Goal: Find specific page/section: Find specific page/section

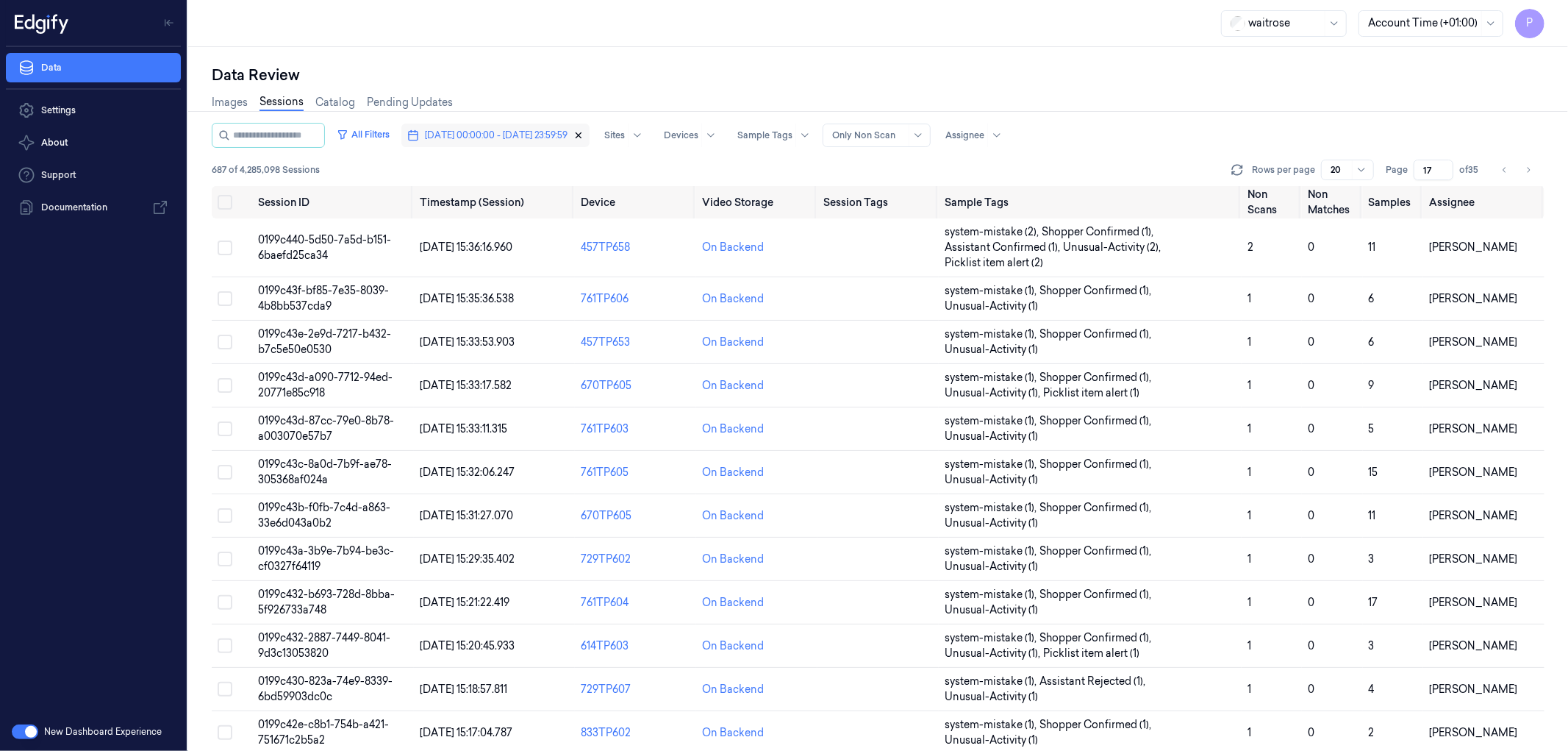
click at [582, 135] on icon "button" at bounding box center [579, 135] width 5 height 5
type input "1"
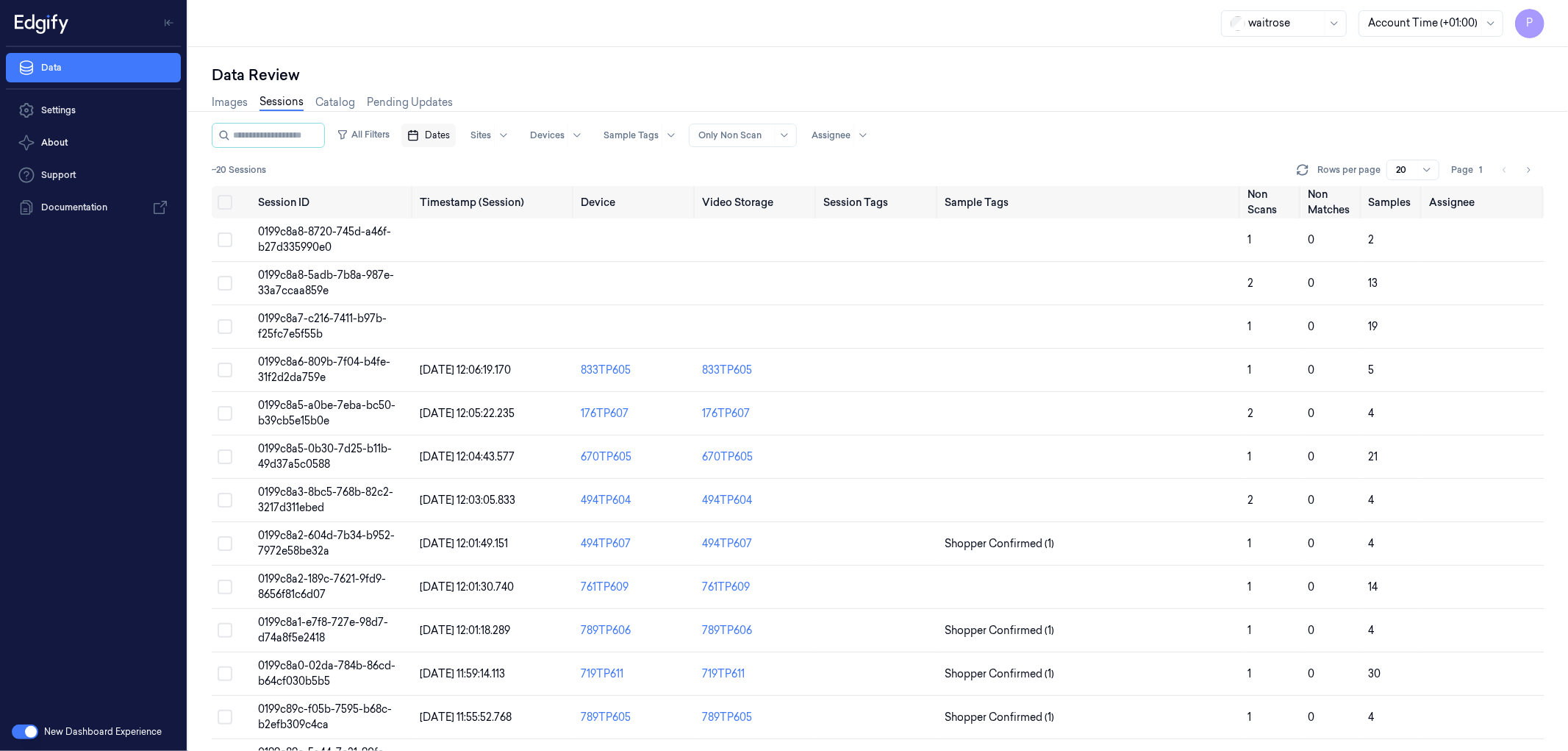
click at [417, 139] on rect "button" at bounding box center [413, 135] width 9 height 9
click at [537, 248] on button "9" at bounding box center [536, 252] width 23 height 23
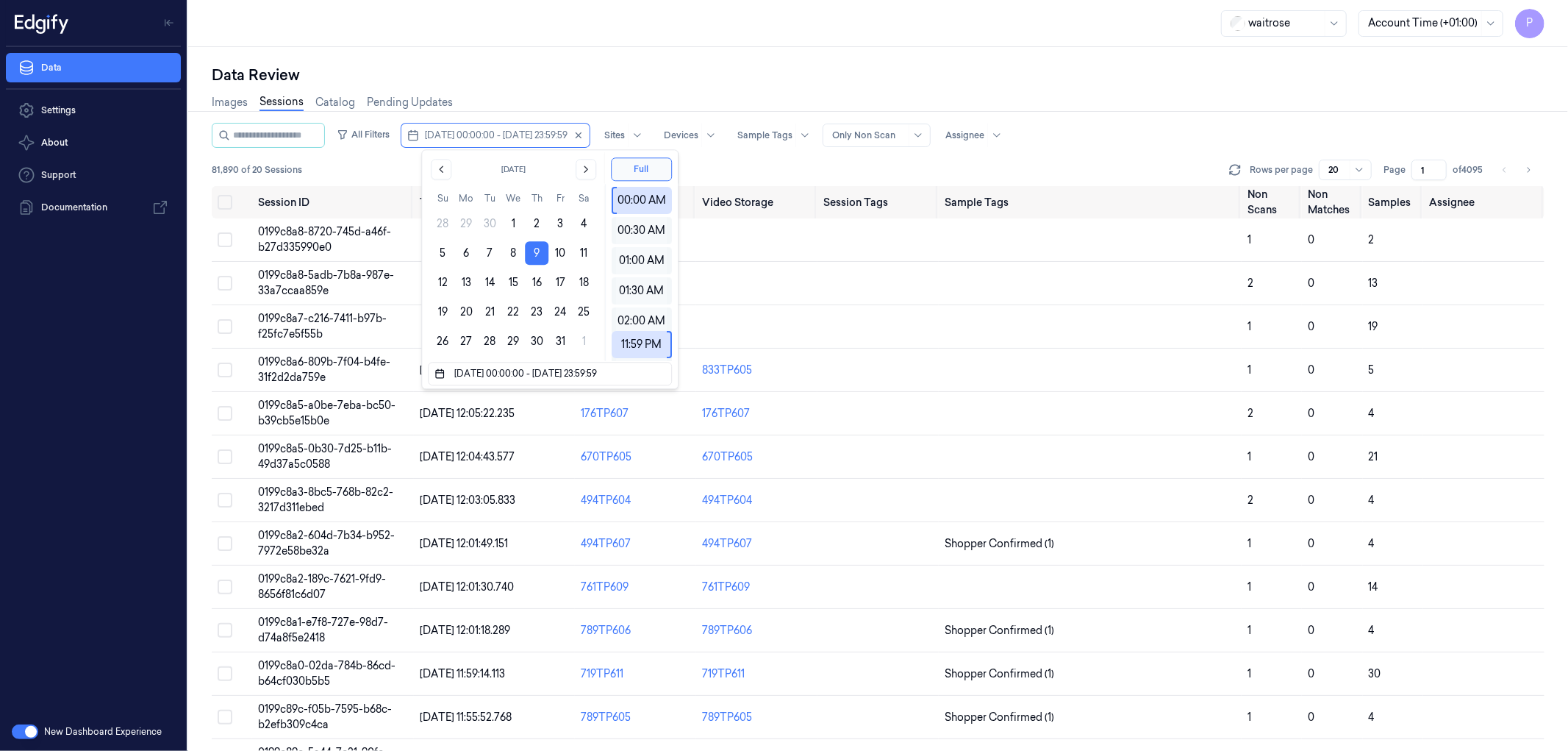
click at [674, 87] on div "Images Sessions Catalog Pending Updates" at bounding box center [878, 104] width 1333 height 38
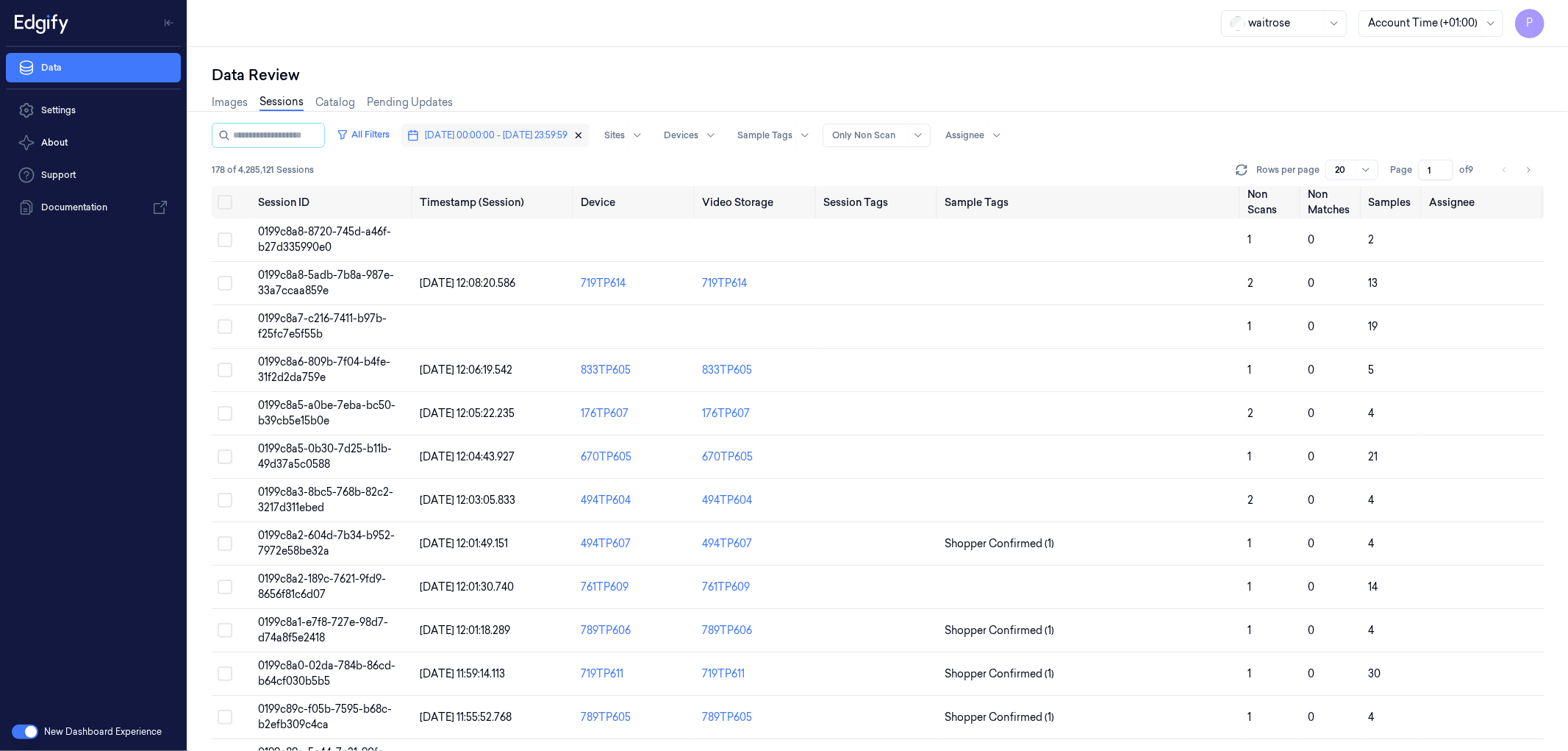
click at [583, 130] on icon "button" at bounding box center [579, 135] width 10 height 10
click at [450, 132] on span "Dates" at bounding box center [437, 135] width 25 height 13
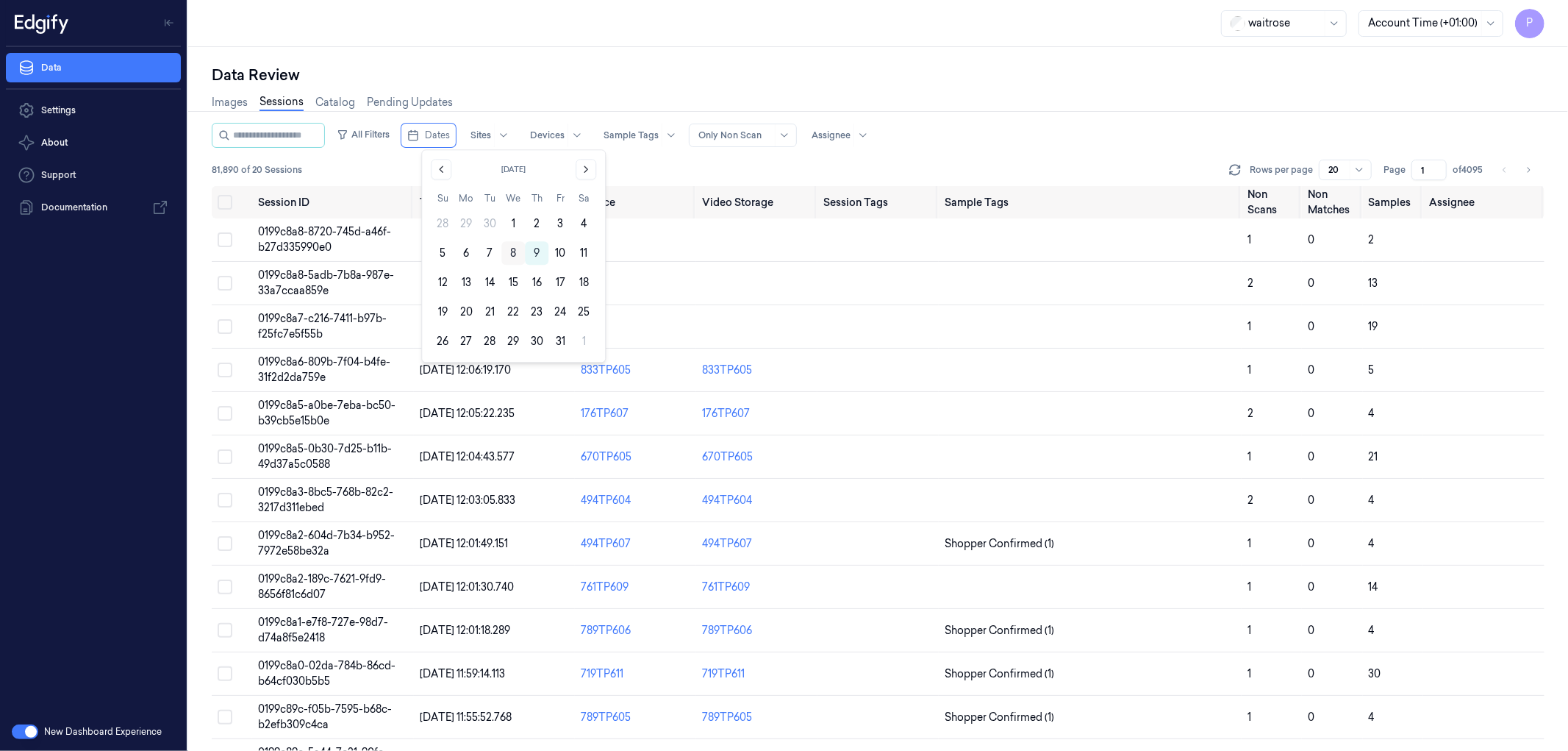
click at [513, 247] on button "8" at bounding box center [512, 252] width 23 height 23
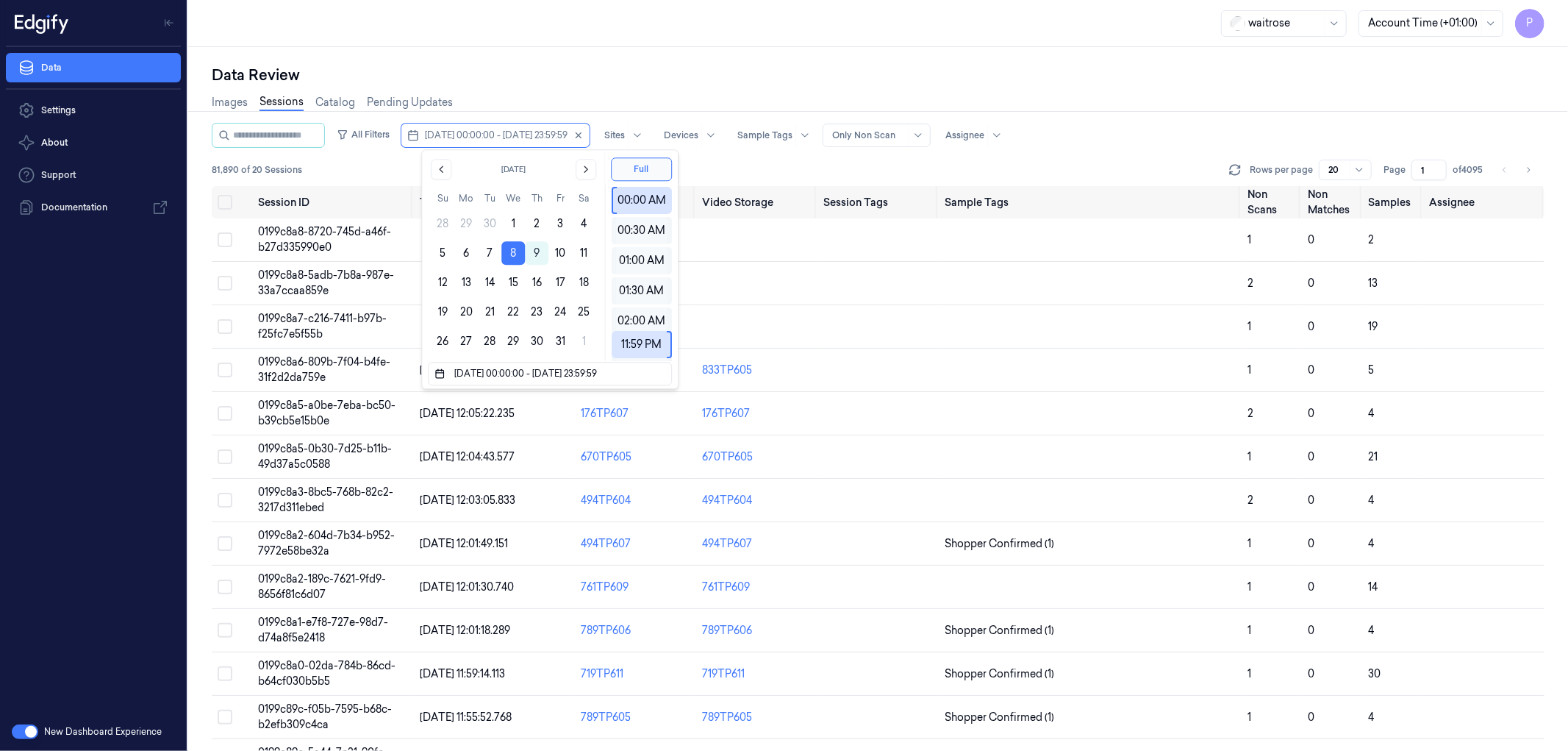
click at [647, 81] on div "Data Review" at bounding box center [878, 75] width 1333 height 21
